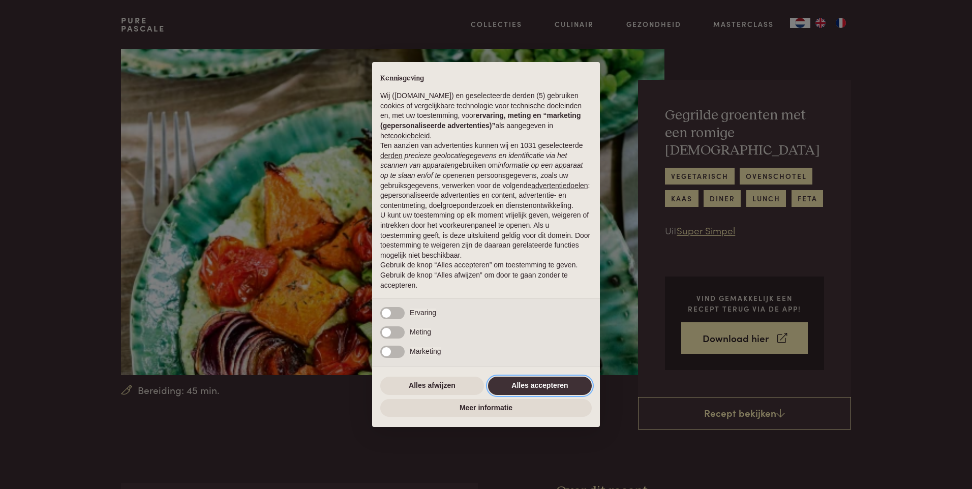
click at [533, 386] on button "Alles accepteren" at bounding box center [540, 386] width 104 height 18
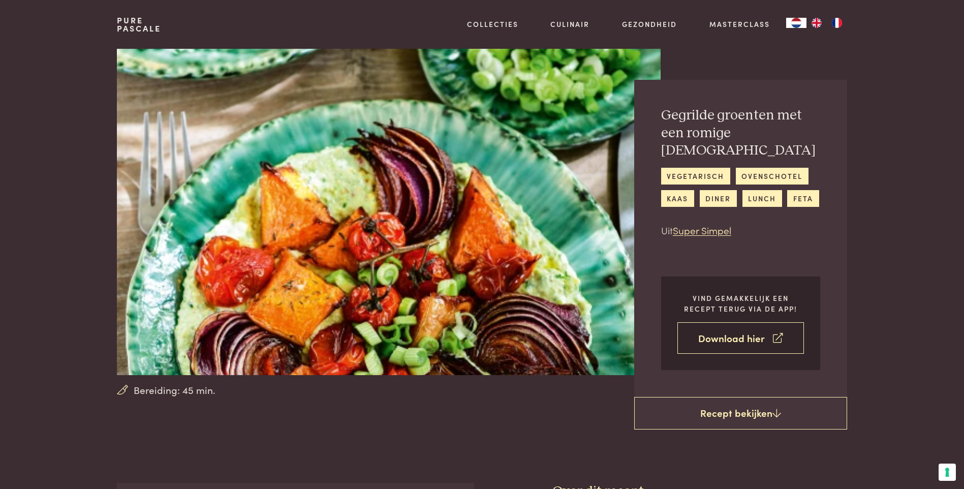
click at [737, 322] on link "Download hier" at bounding box center [741, 338] width 127 height 32
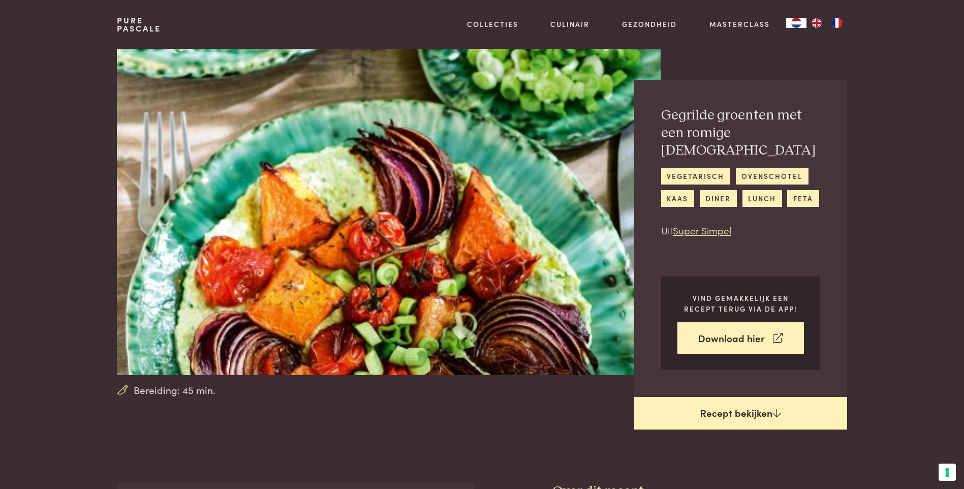
click at [725, 397] on link "Recept bekijken" at bounding box center [740, 413] width 213 height 33
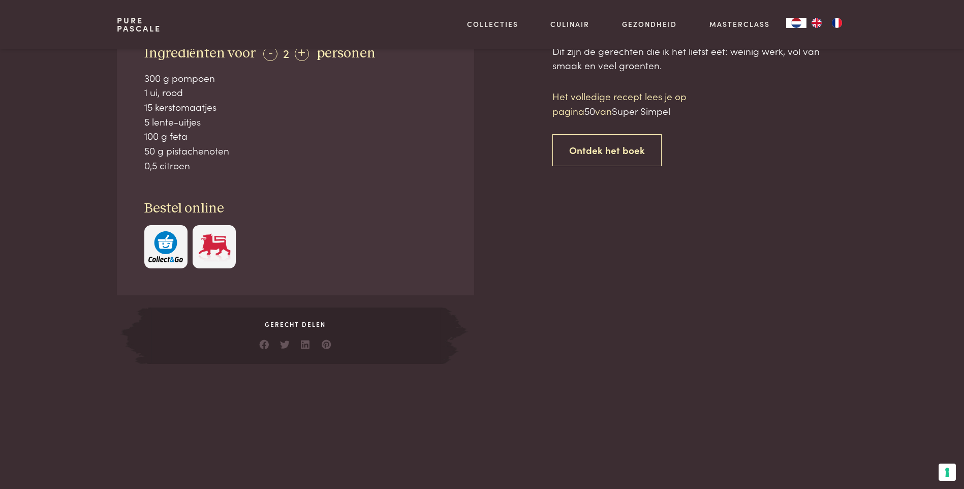
scroll to position [466, 0]
click at [610, 134] on link "Ontdek het boek" at bounding box center [607, 150] width 109 height 32
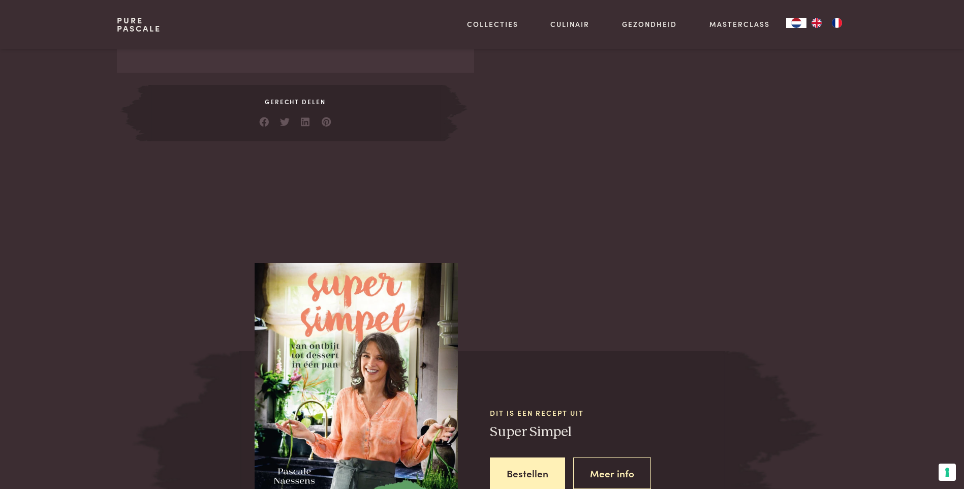
scroll to position [665, 0]
